Goal: Use online tool/utility

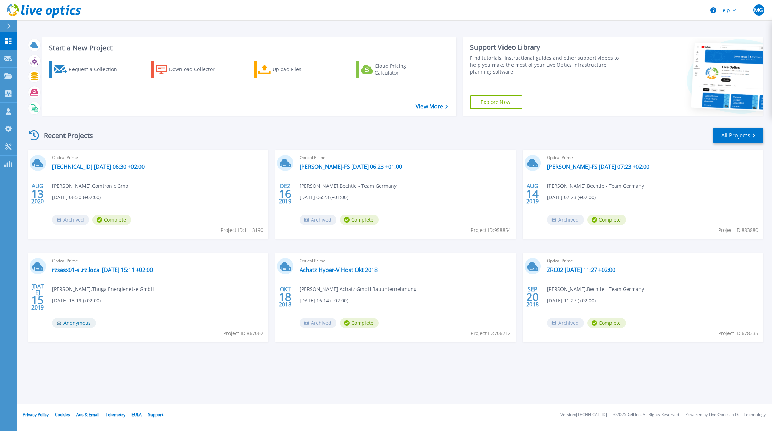
click at [734, 9] on icon at bounding box center [735, 10] width 4 height 2
click at [729, 26] on link "Explore Helpful Articles" at bounding box center [741, 29] width 77 height 17
click at [420, 364] on div "Start a New Project Request a Collection Download Collector Upload Files Cloud …" at bounding box center [394, 202] width 755 height 405
click at [8, 144] on icon at bounding box center [8, 146] width 8 height 7
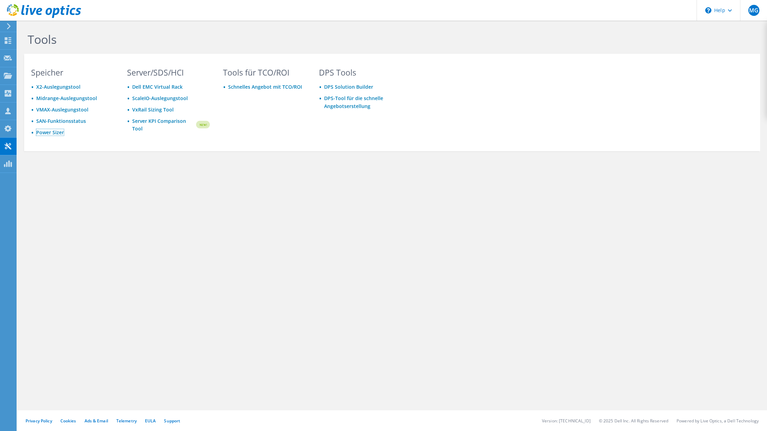
click at [44, 132] on link "Power Sizer" at bounding box center [50, 132] width 28 height 7
click at [254, 85] on link "Schnelles Angebot mit TCO/ROI" at bounding box center [265, 87] width 74 height 7
